Goal: Find specific page/section: Find specific page/section

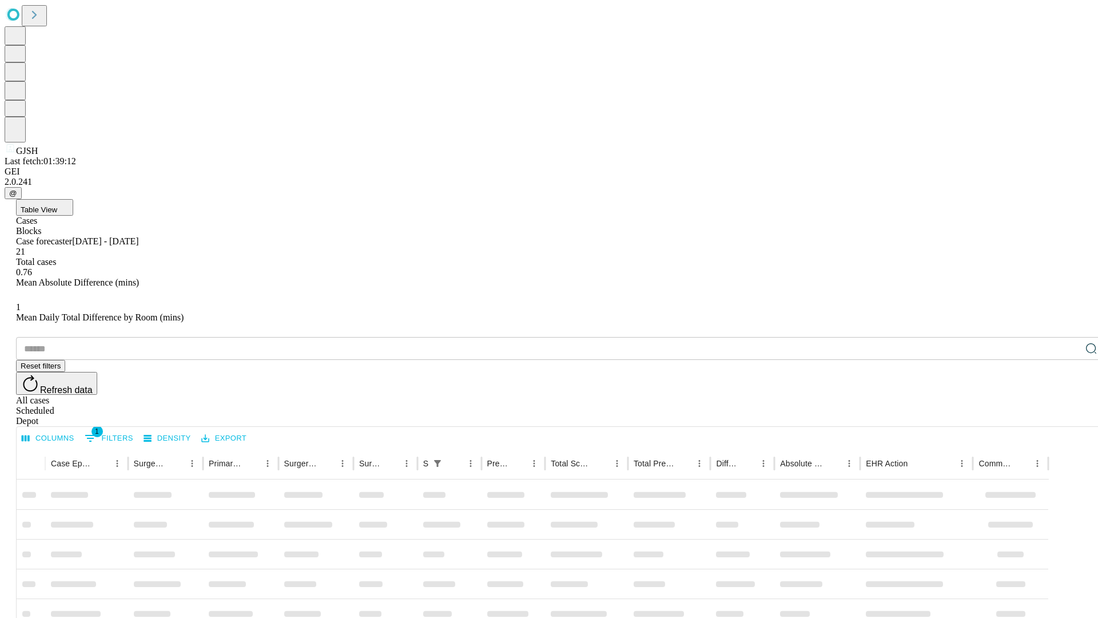
click at [1069, 416] on div "Depot" at bounding box center [560, 421] width 1089 height 10
